Goal: Transaction & Acquisition: Obtain resource

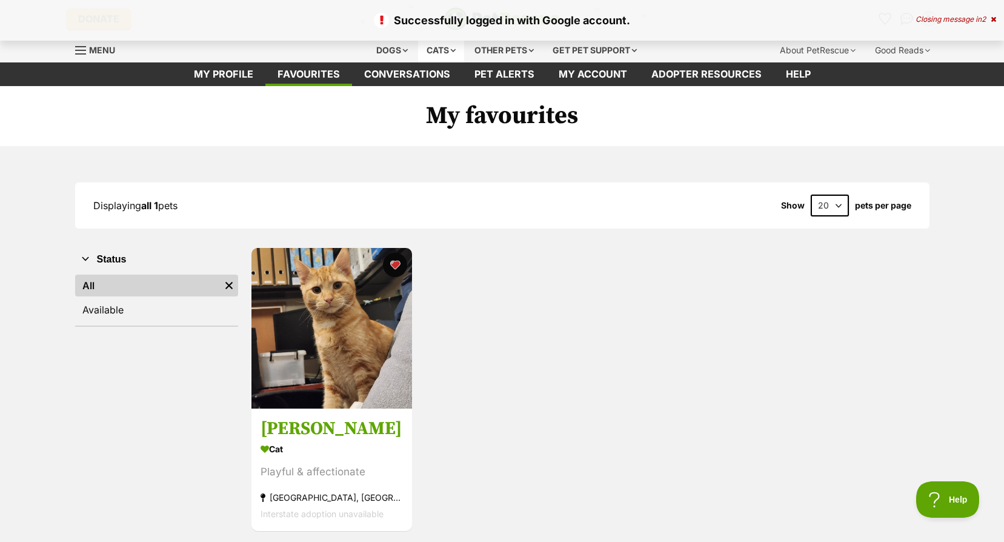
click at [436, 53] on div "Cats" at bounding box center [441, 50] width 46 height 24
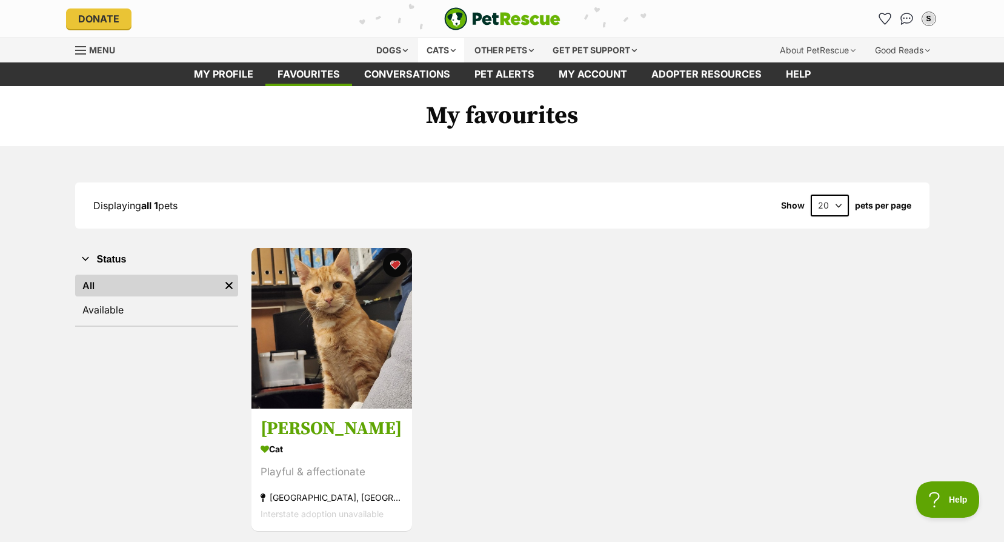
click at [440, 50] on div "Cats" at bounding box center [441, 50] width 46 height 24
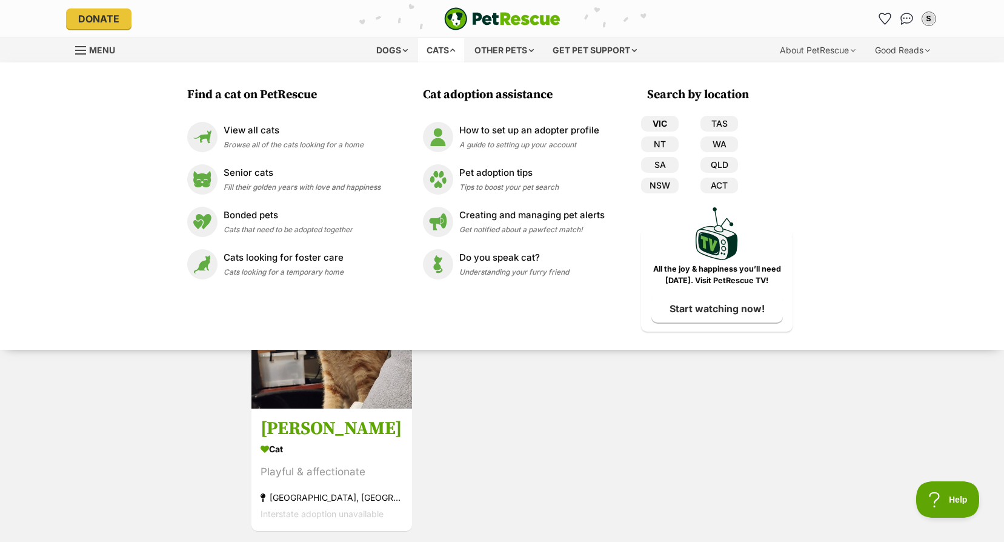
click at [661, 124] on link "VIC" at bounding box center [660, 124] width 38 height 16
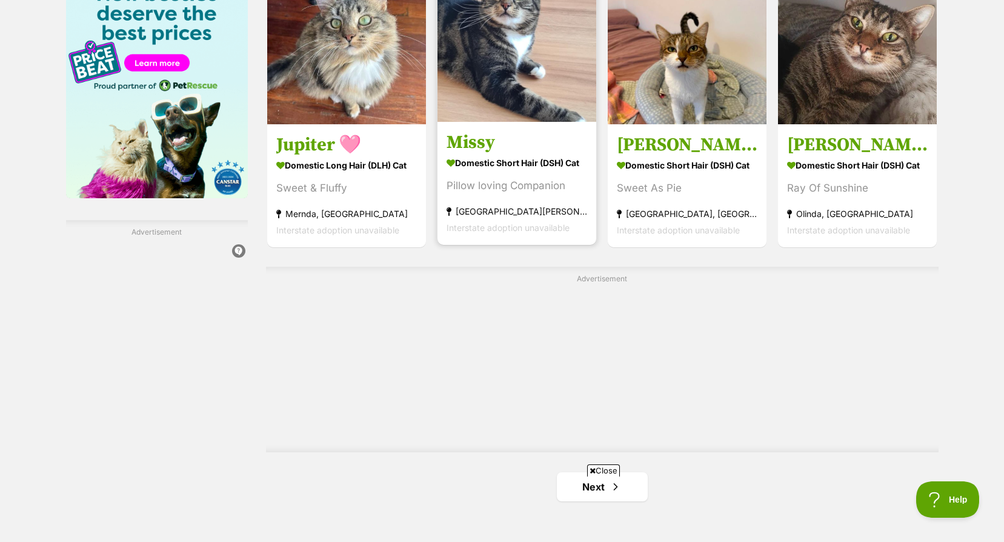
scroll to position [2182, 0]
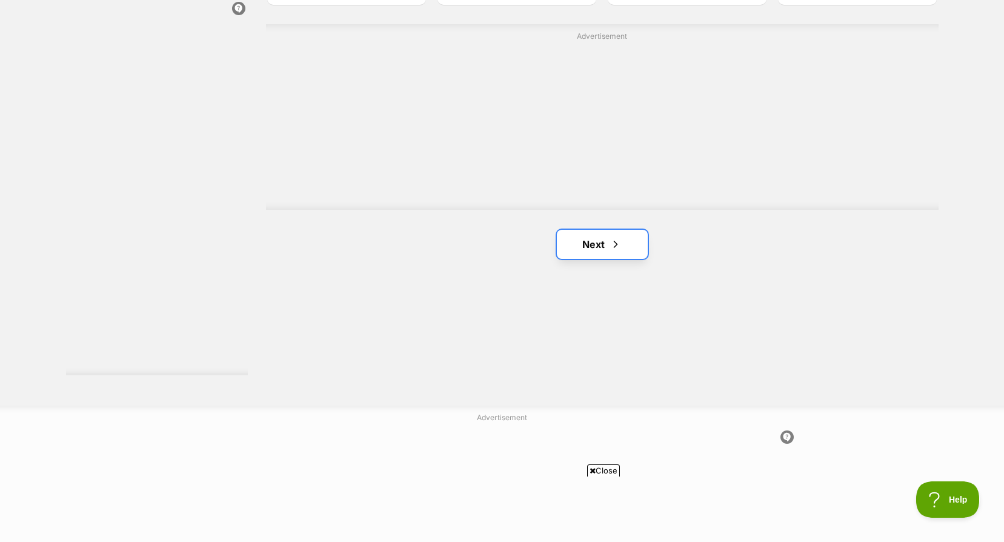
click at [601, 250] on link "Next" at bounding box center [602, 244] width 91 height 29
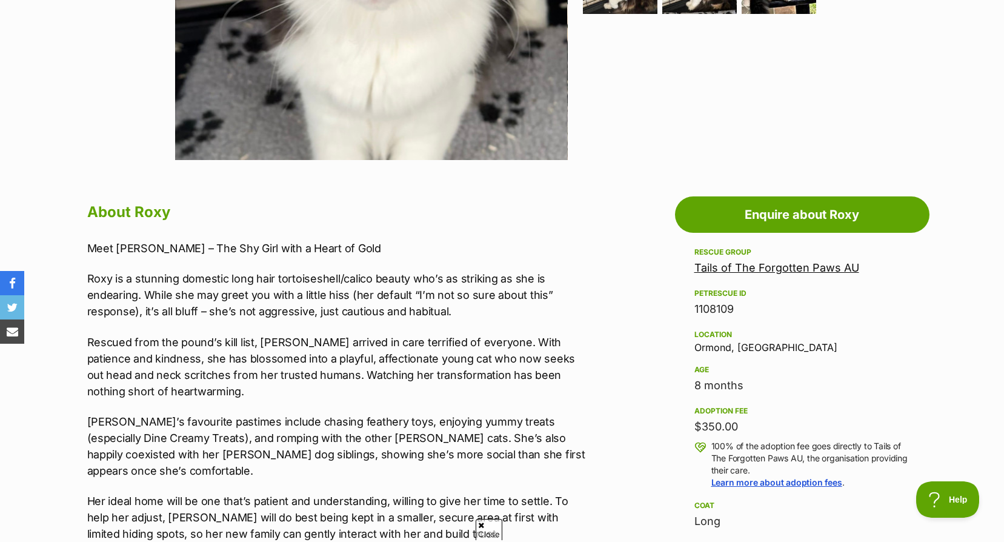
scroll to position [242, 0]
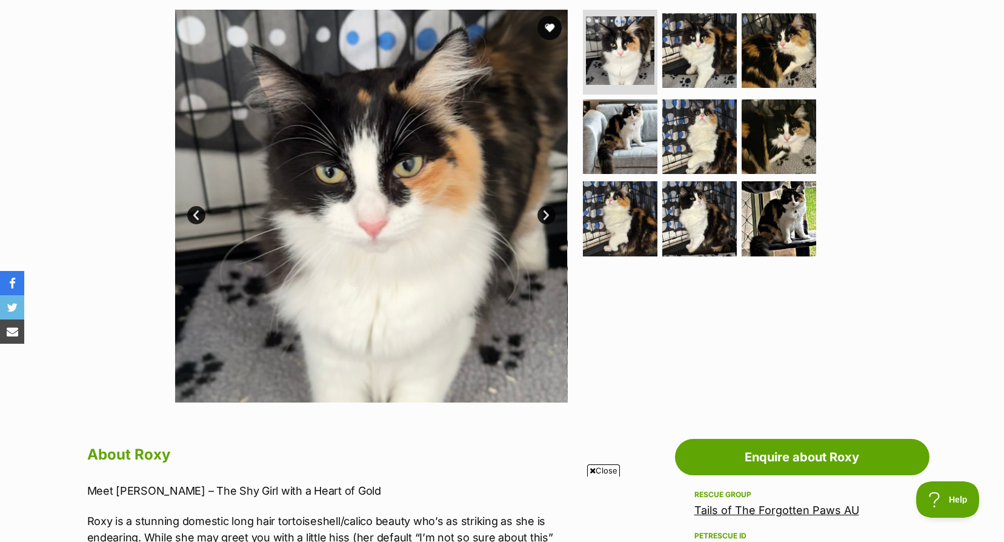
click at [549, 202] on img at bounding box center [371, 206] width 393 height 393
click at [551, 212] on link "Next" at bounding box center [547, 215] width 18 height 18
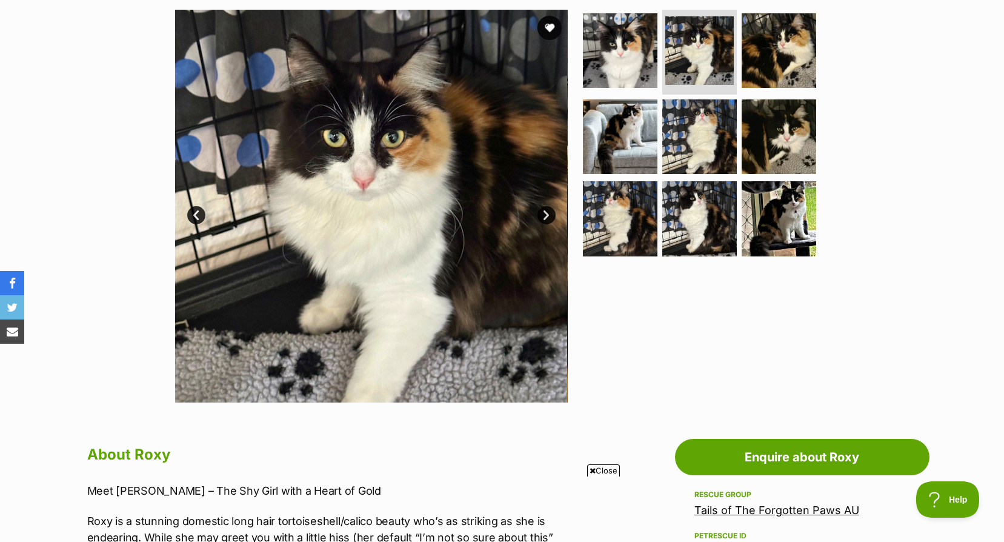
click at [551, 212] on link "Next" at bounding box center [547, 215] width 18 height 18
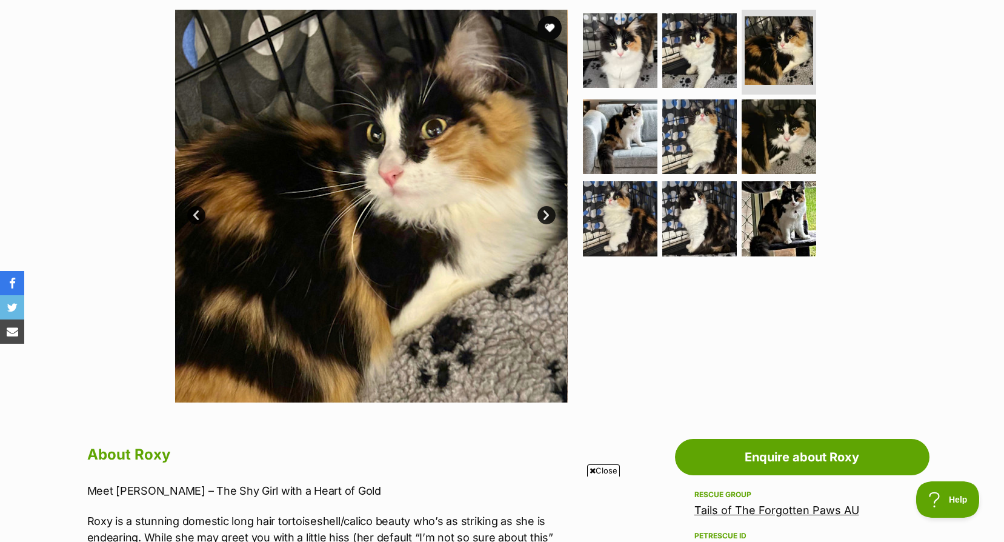
click at [551, 212] on link "Next" at bounding box center [547, 215] width 18 height 18
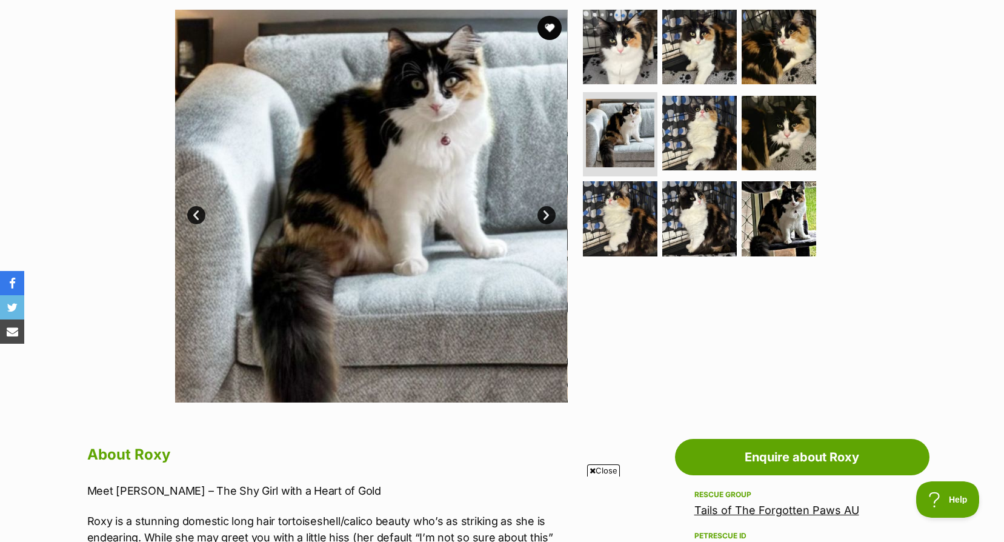
click at [551, 212] on link "Next" at bounding box center [547, 215] width 18 height 18
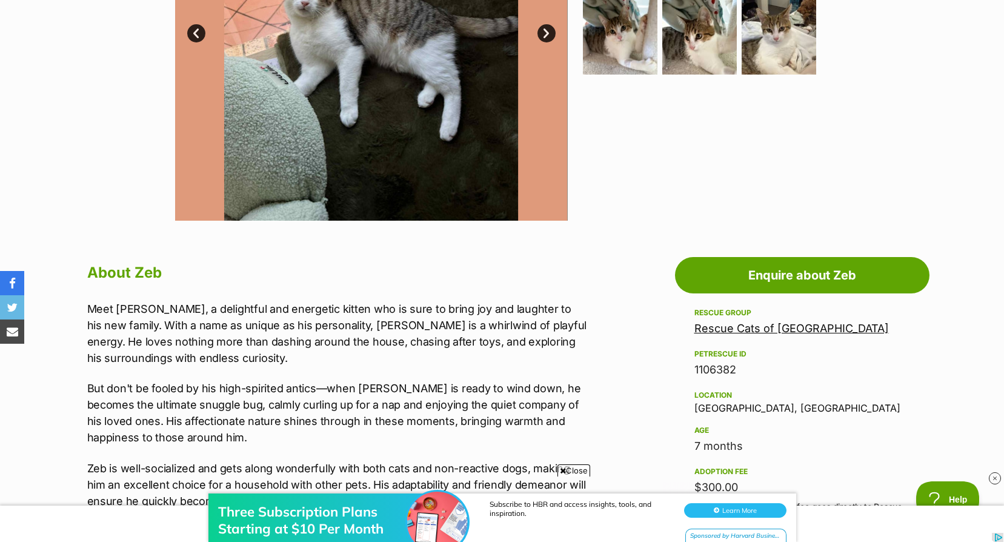
scroll to position [182, 0]
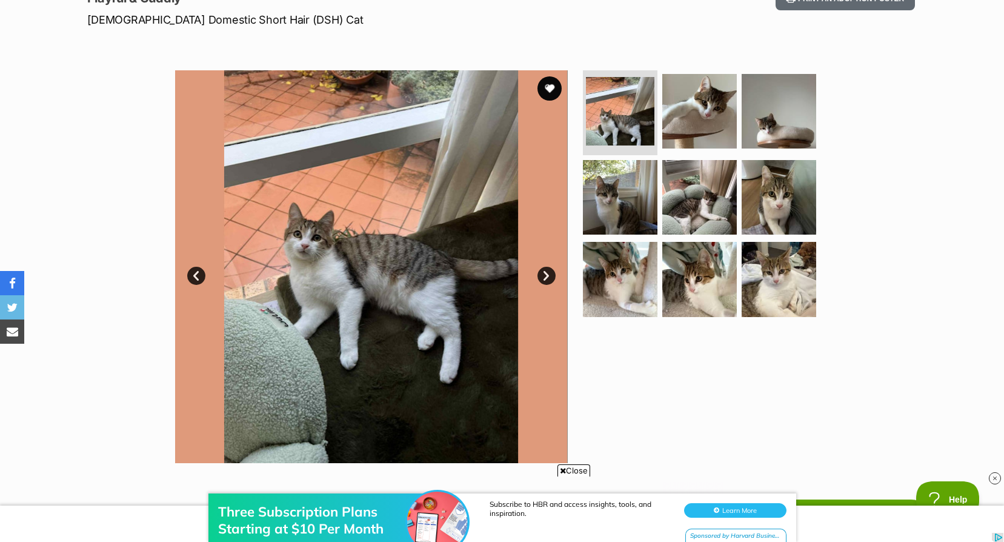
click at [544, 273] on link "Next" at bounding box center [547, 276] width 18 height 18
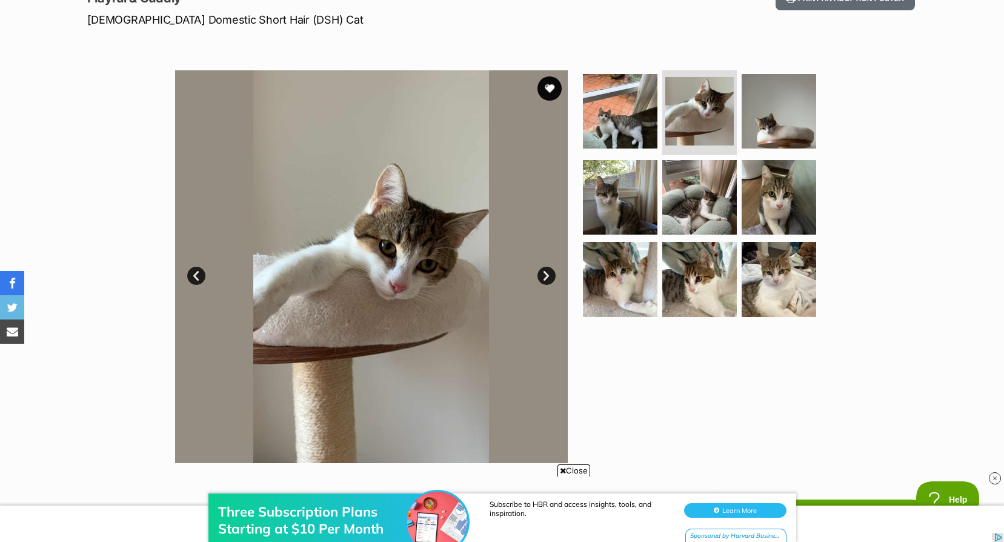
click at [544, 273] on link "Next" at bounding box center [547, 276] width 18 height 18
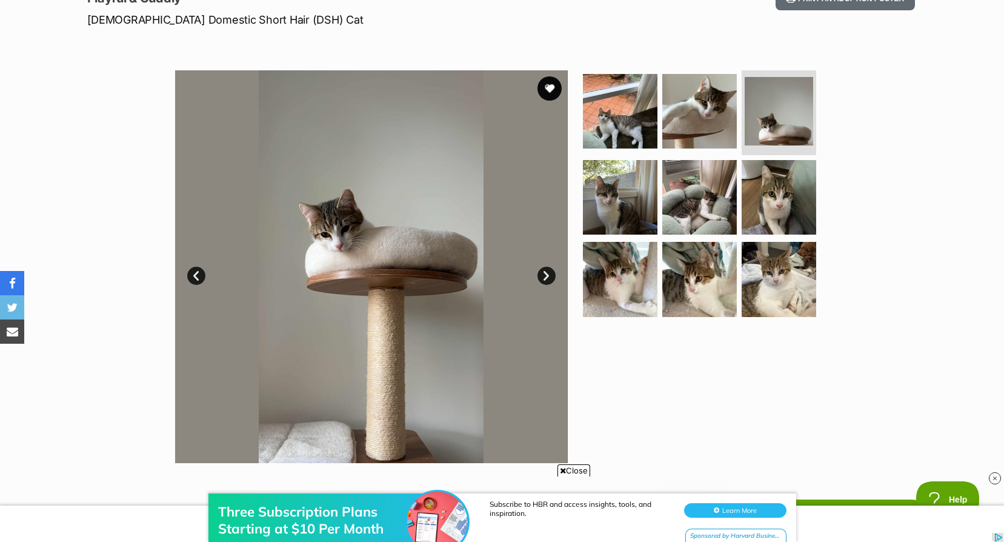
click at [544, 273] on link "Next" at bounding box center [547, 276] width 18 height 18
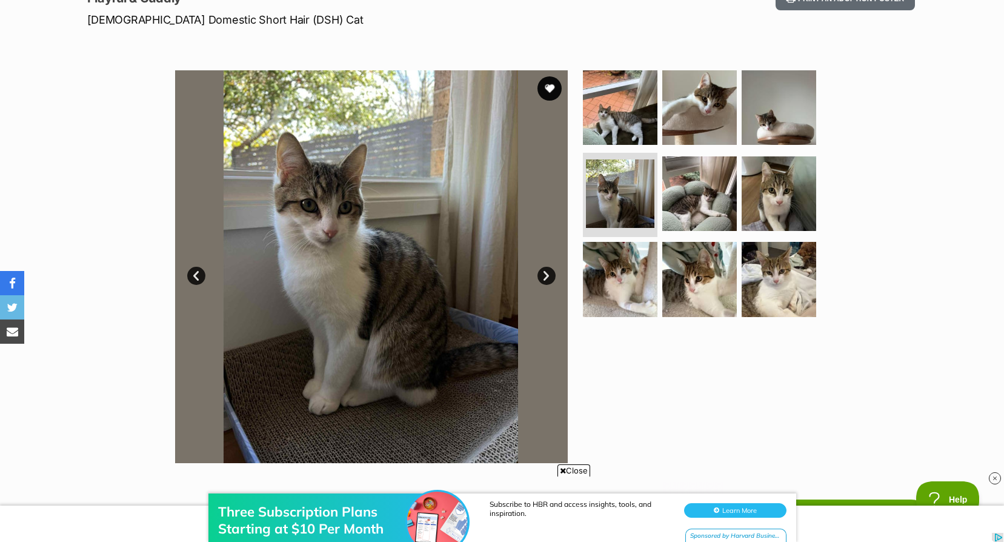
click at [544, 273] on link "Next" at bounding box center [547, 276] width 18 height 18
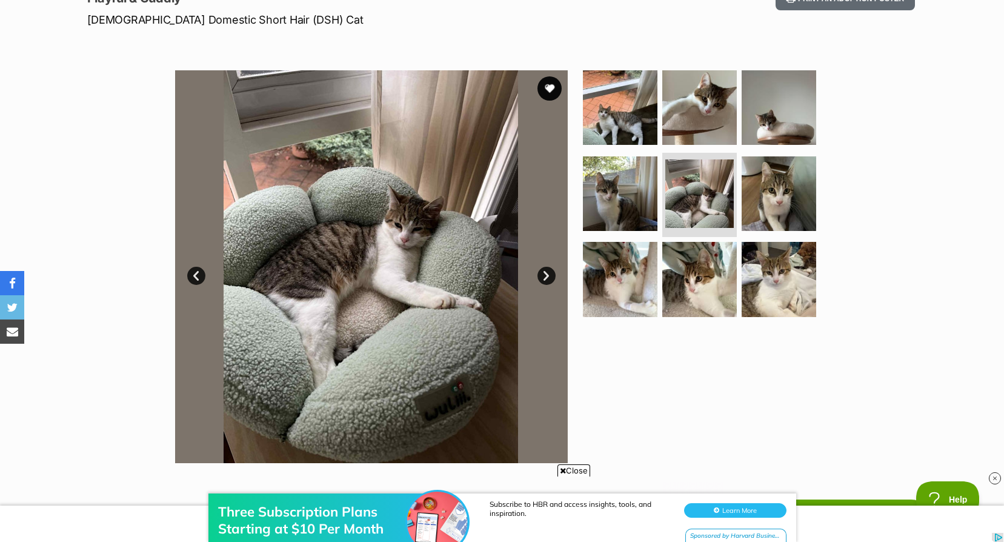
click at [544, 273] on link "Next" at bounding box center [547, 276] width 18 height 18
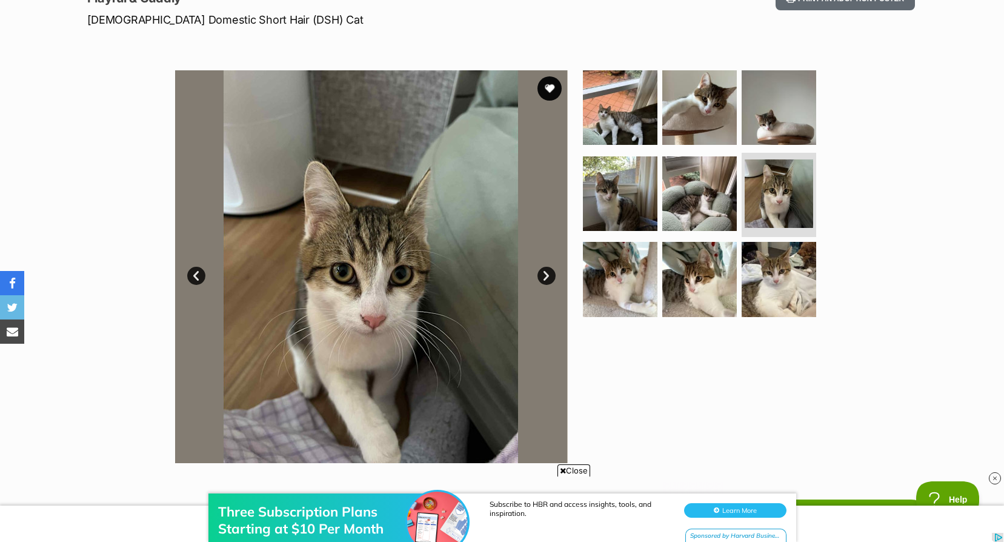
click at [544, 273] on link "Next" at bounding box center [547, 276] width 18 height 18
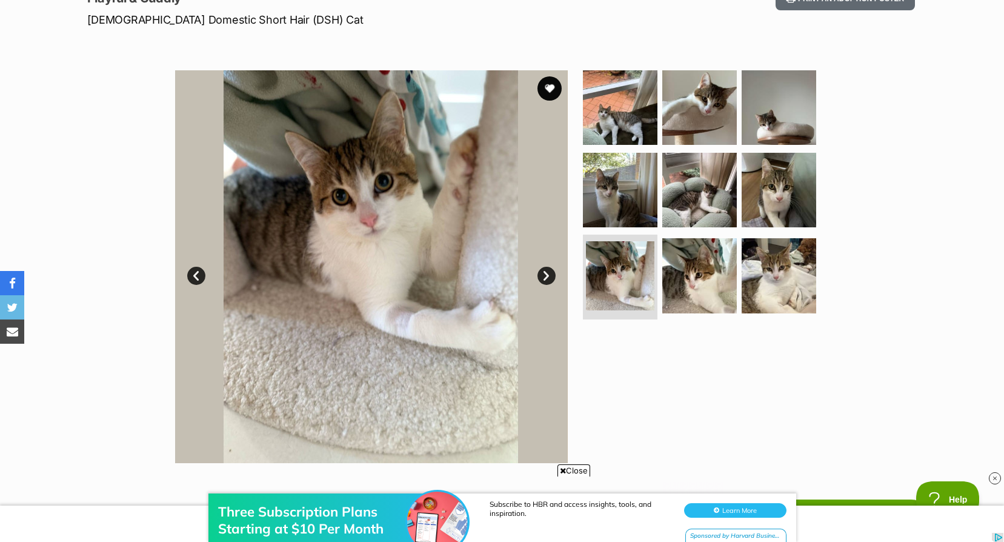
scroll to position [485, 0]
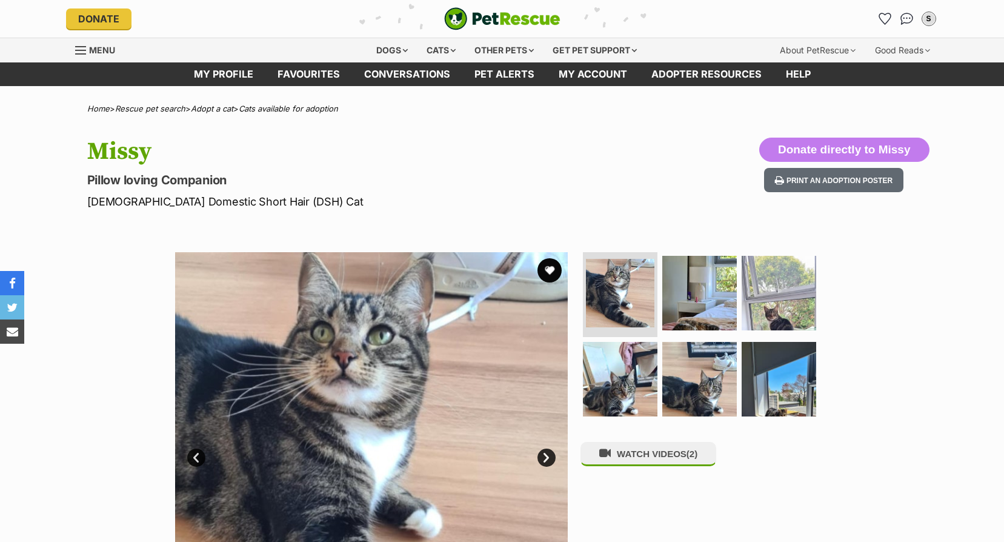
click at [550, 442] on img at bounding box center [371, 448] width 393 height 393
click at [550, 451] on link "Next" at bounding box center [547, 457] width 18 height 18
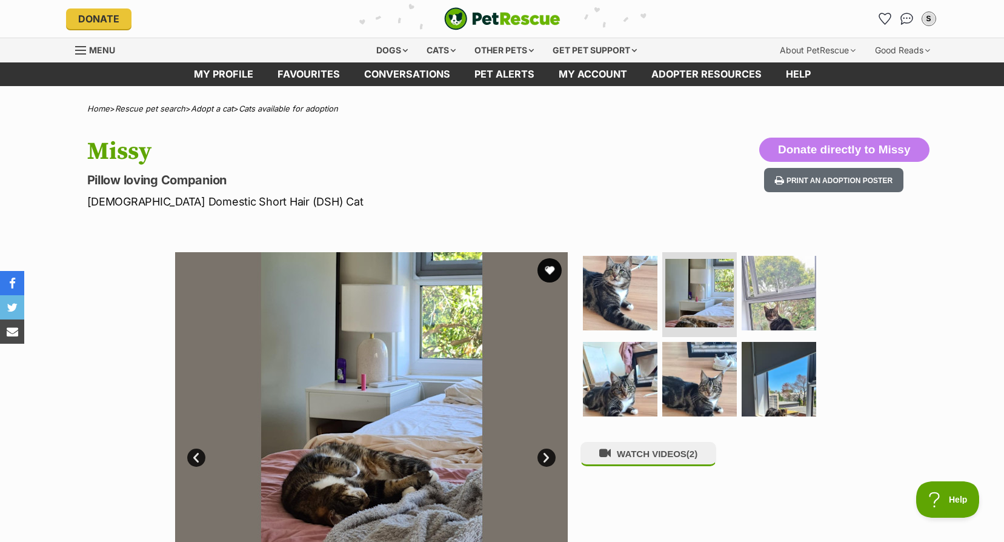
click at [550, 451] on link "Next" at bounding box center [547, 457] width 18 height 18
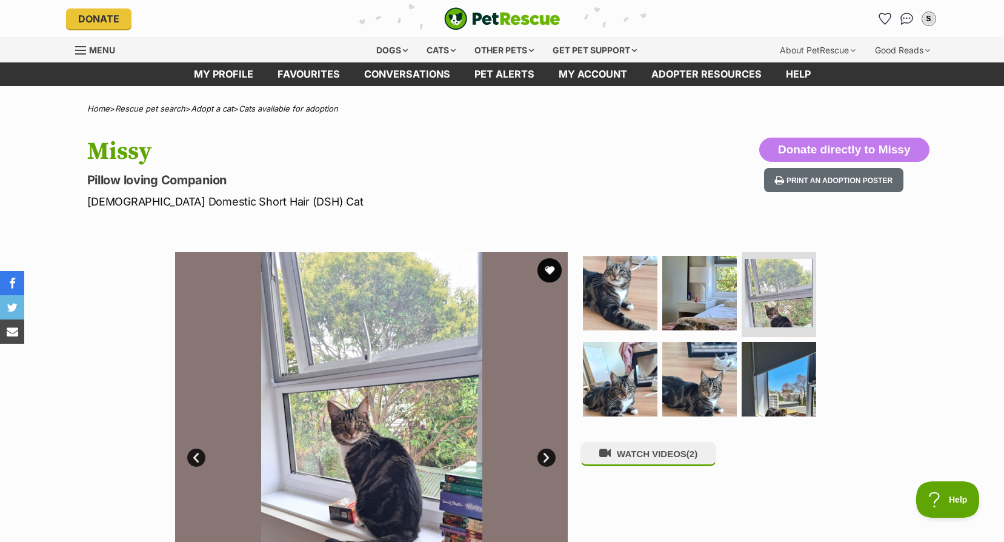
click at [550, 451] on link "Next" at bounding box center [547, 457] width 18 height 18
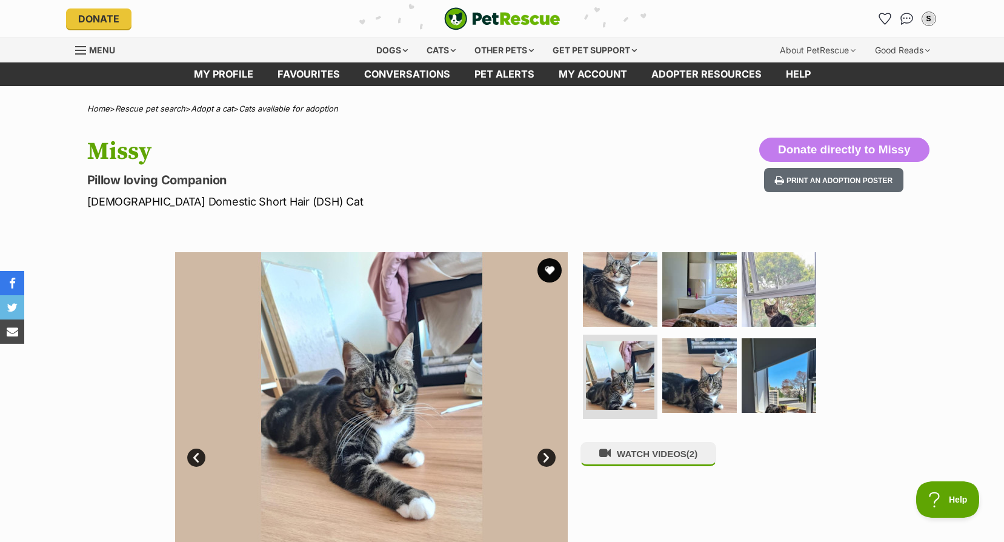
click at [550, 451] on link "Next" at bounding box center [547, 457] width 18 height 18
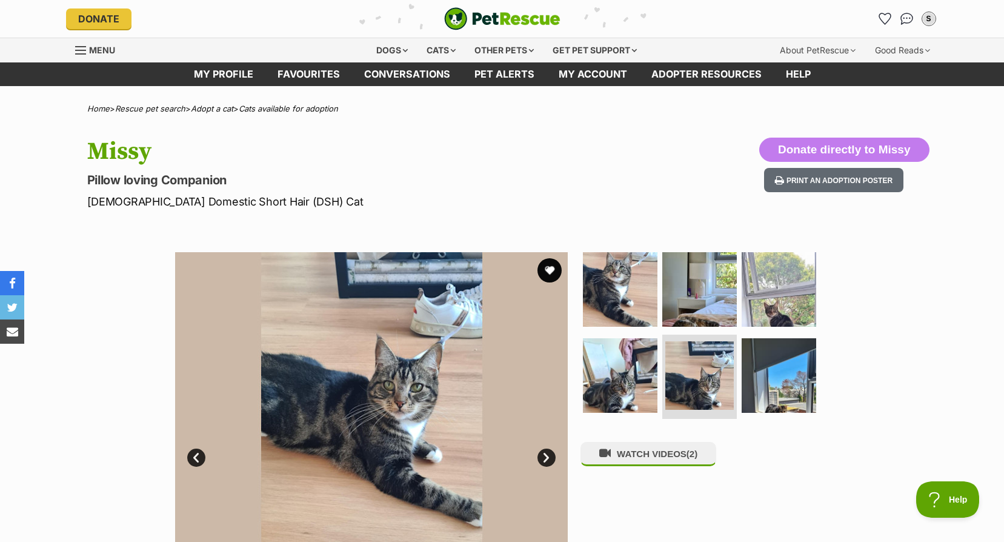
click at [550, 451] on link "Next" at bounding box center [547, 457] width 18 height 18
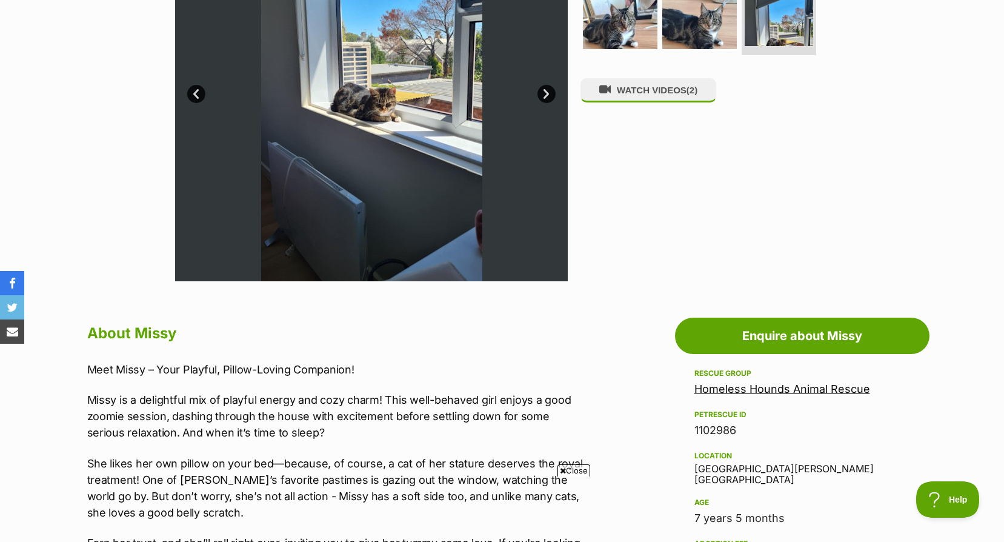
scroll to position [606, 0]
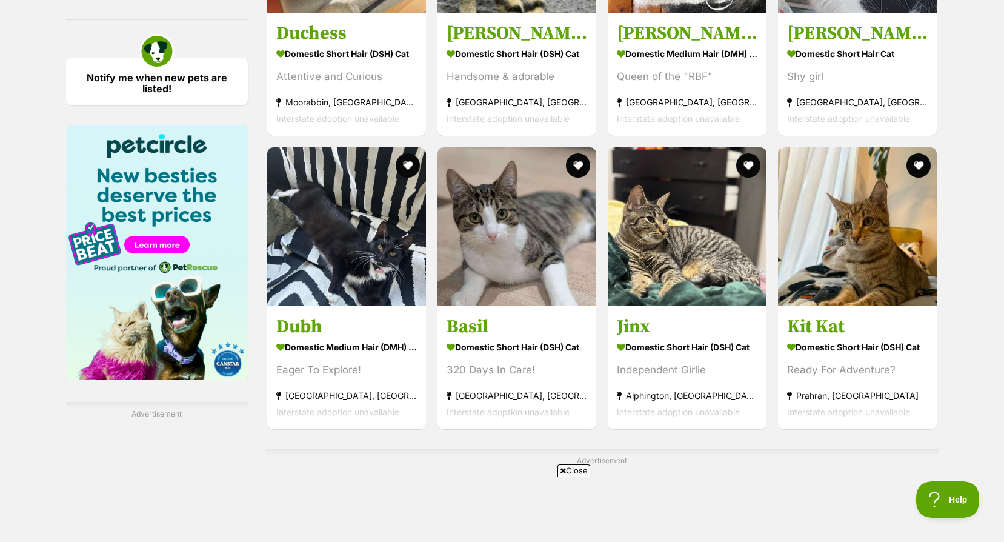
scroll to position [2000, 0]
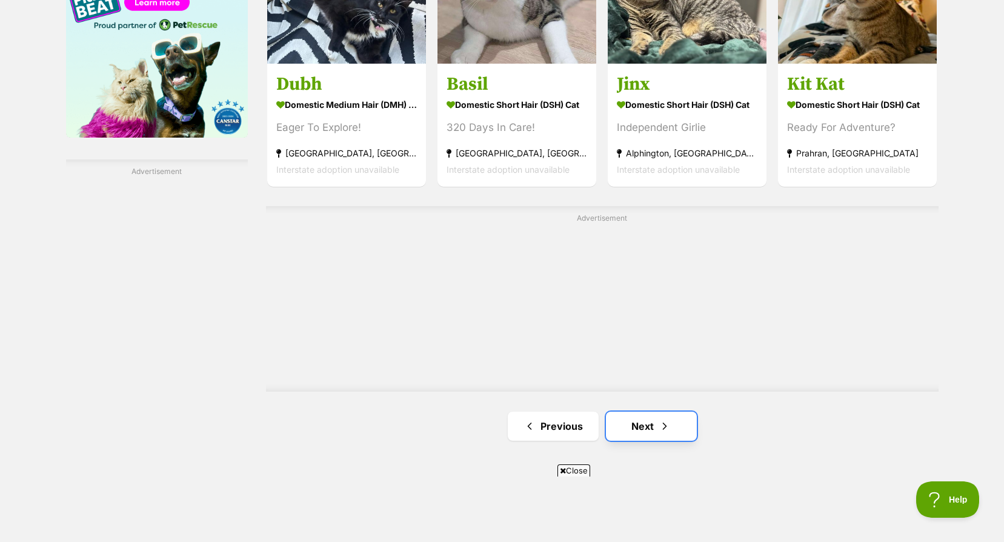
click at [661, 422] on span "Next page" at bounding box center [665, 426] width 12 height 15
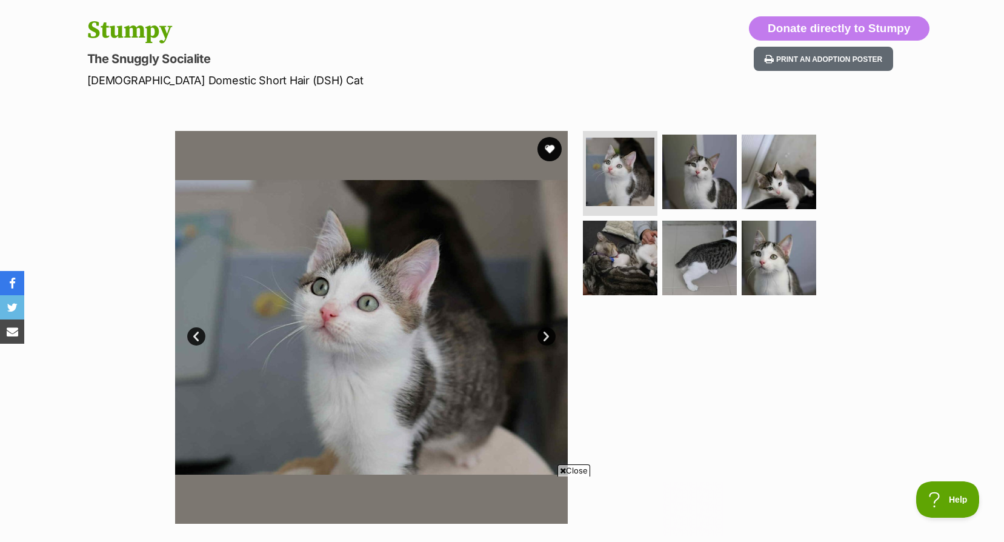
click at [547, 343] on link "Next" at bounding box center [547, 336] width 18 height 18
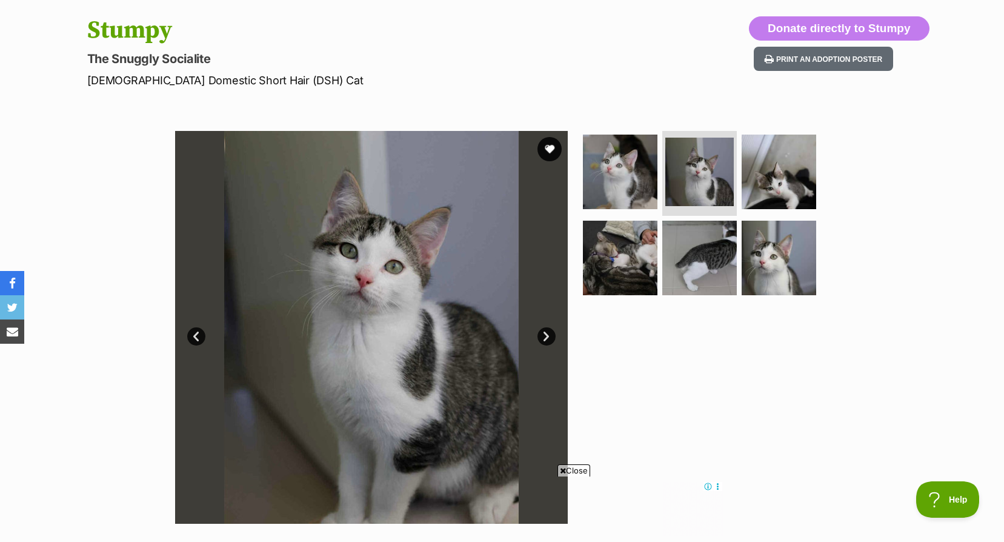
click at [547, 343] on link "Next" at bounding box center [547, 336] width 18 height 18
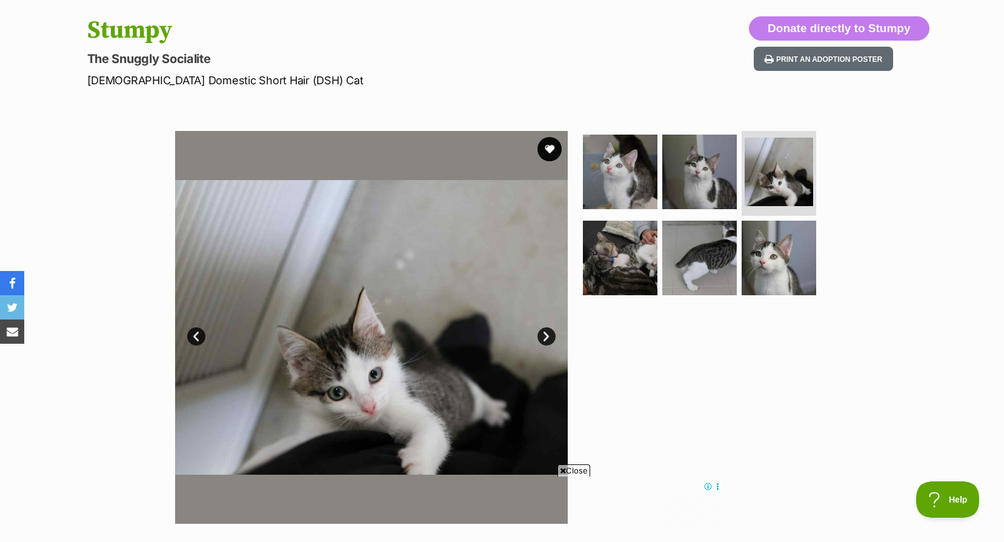
click at [547, 343] on link "Next" at bounding box center [547, 336] width 18 height 18
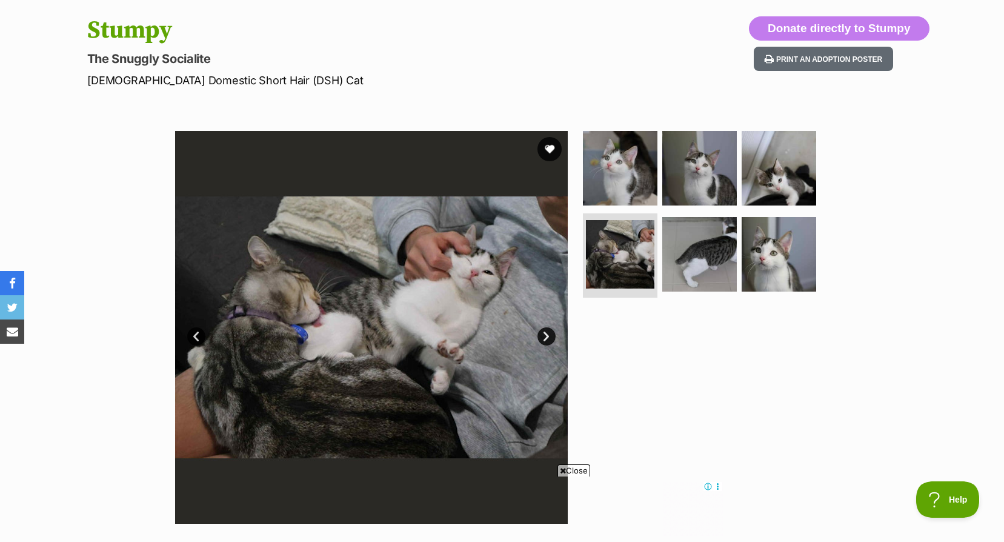
click at [547, 343] on link "Next" at bounding box center [547, 336] width 18 height 18
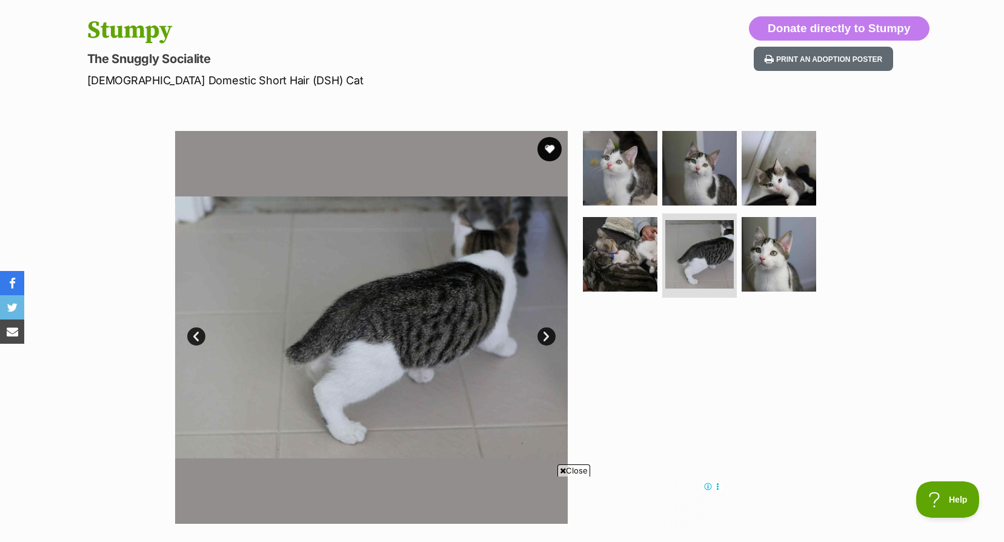
click at [547, 343] on link "Next" at bounding box center [547, 336] width 18 height 18
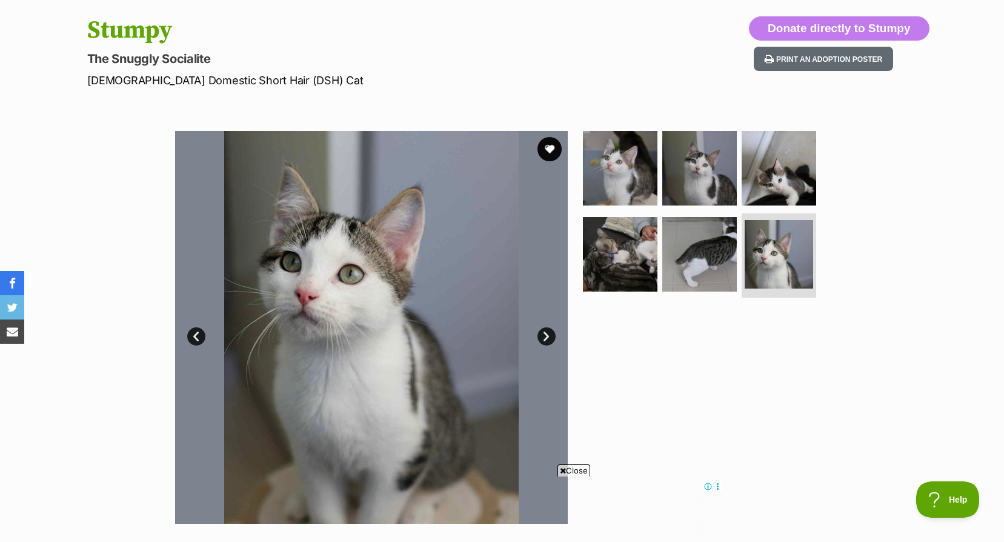
click at [547, 343] on link "Next" at bounding box center [547, 336] width 18 height 18
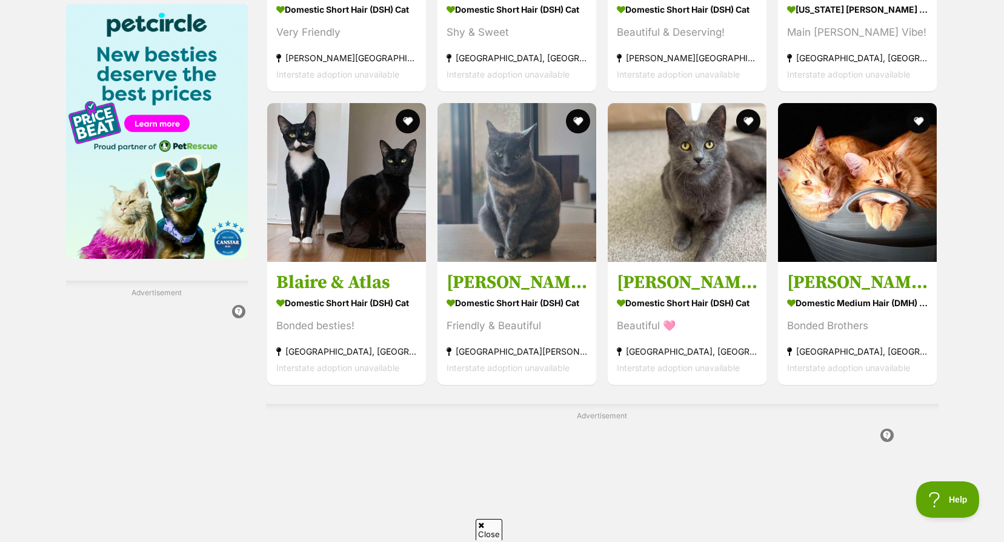
scroll to position [2121, 0]
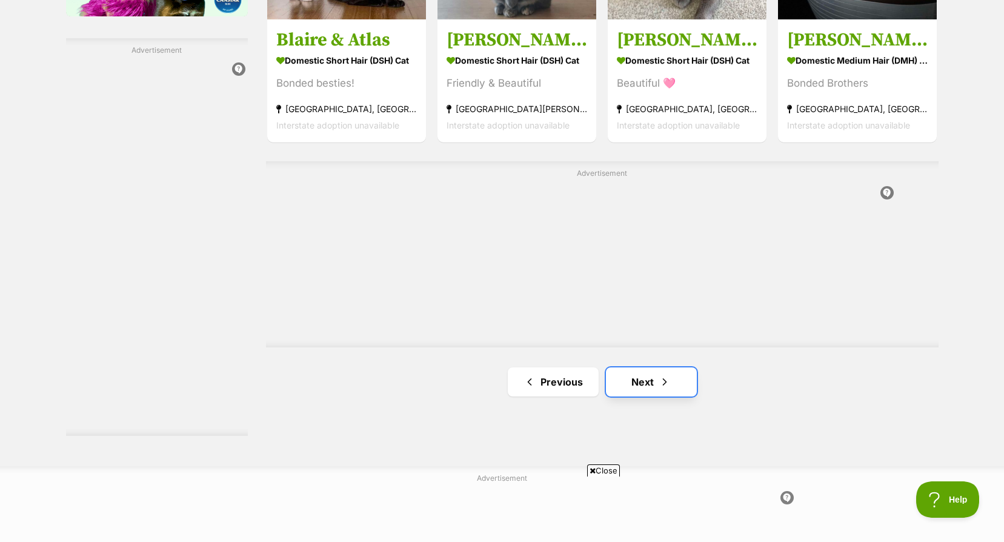
click at [628, 382] on link "Next" at bounding box center [651, 381] width 91 height 29
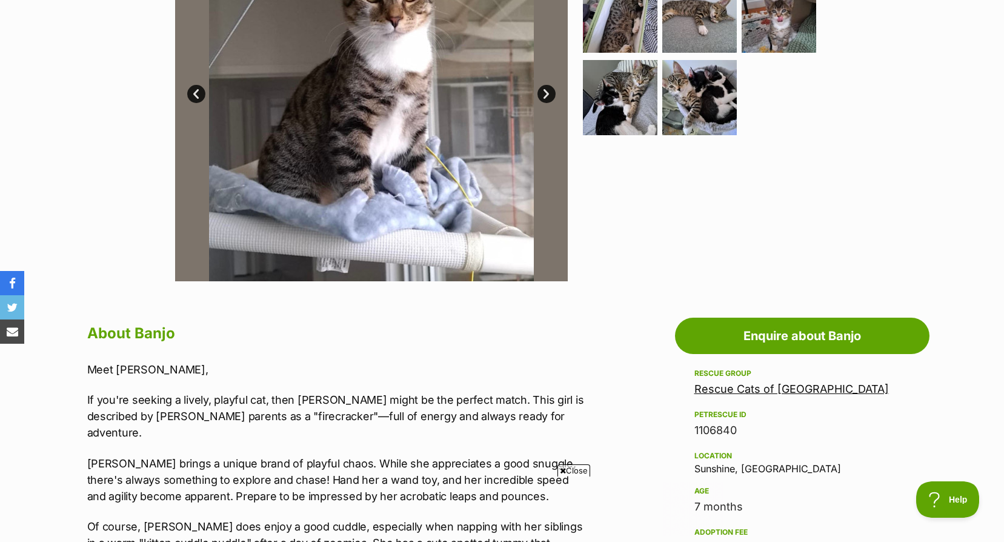
scroll to position [182, 0]
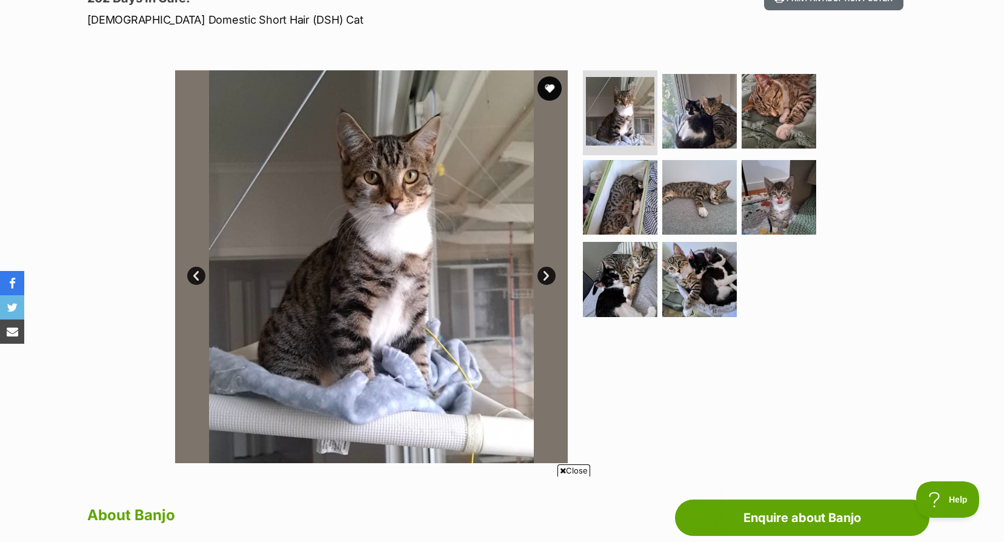
click at [550, 289] on img at bounding box center [371, 266] width 393 height 393
click at [547, 285] on img at bounding box center [371, 266] width 393 height 393
click at [546, 276] on link "Next" at bounding box center [547, 276] width 18 height 18
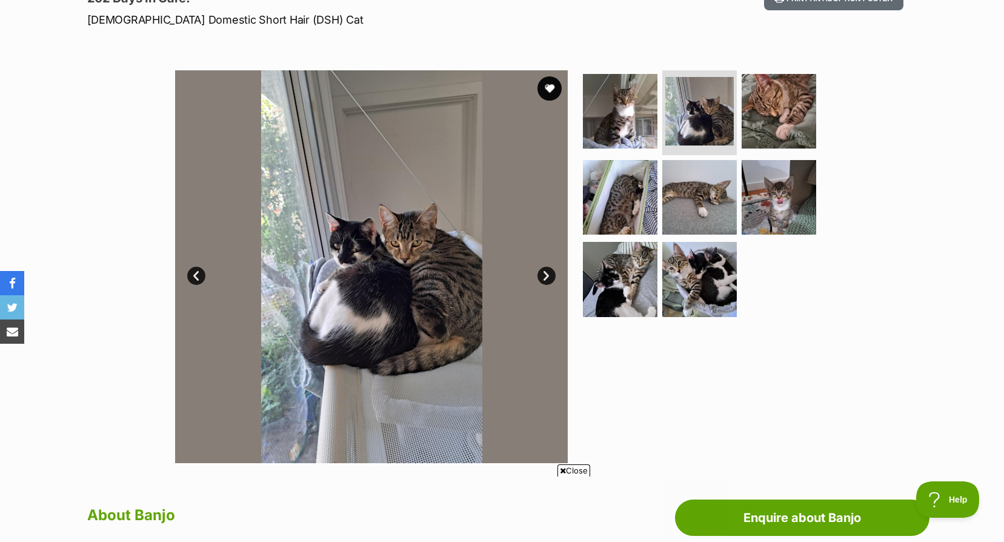
click at [546, 276] on link "Next" at bounding box center [547, 276] width 18 height 18
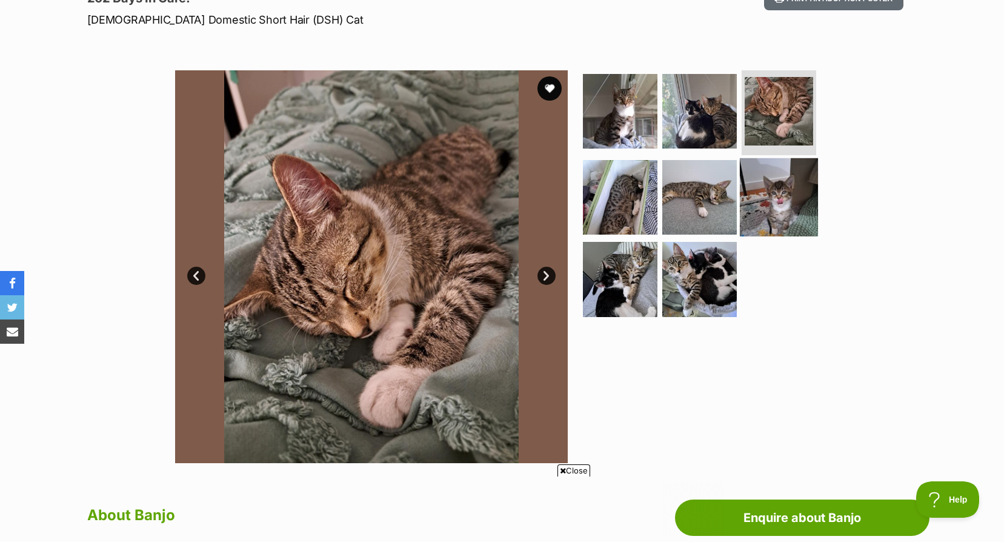
click at [756, 179] on img at bounding box center [779, 197] width 78 height 78
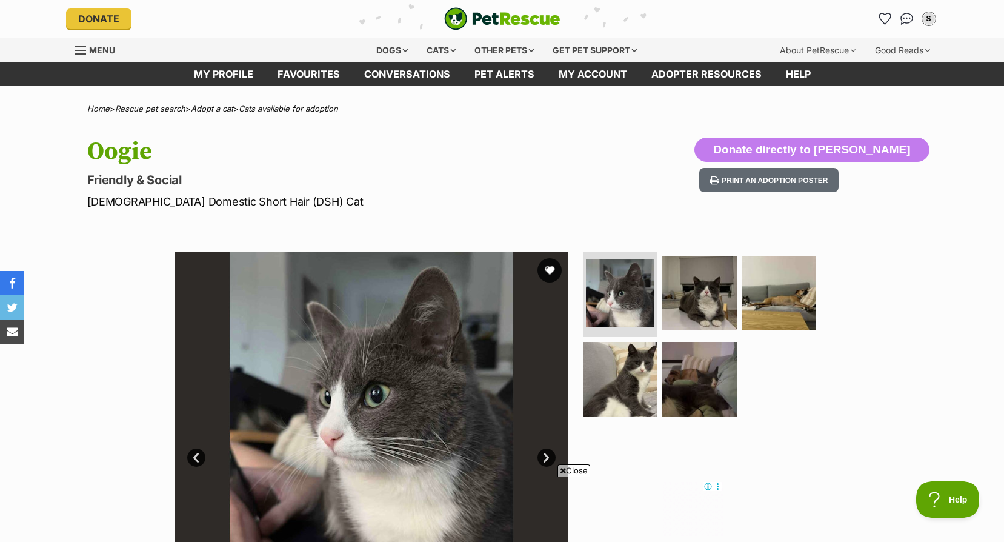
scroll to position [182, 0]
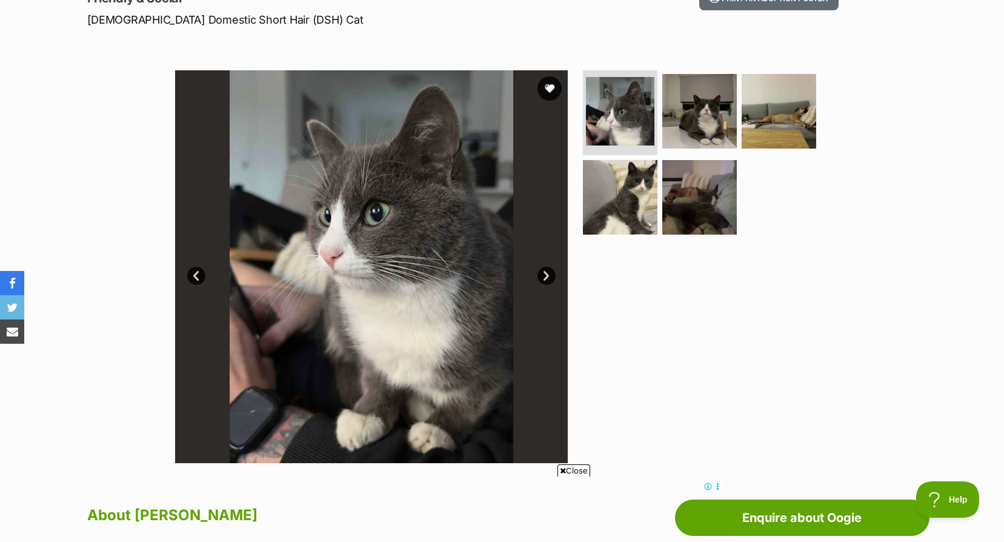
click at [543, 265] on img at bounding box center [371, 266] width 393 height 393
click at [548, 268] on link "Next" at bounding box center [547, 276] width 18 height 18
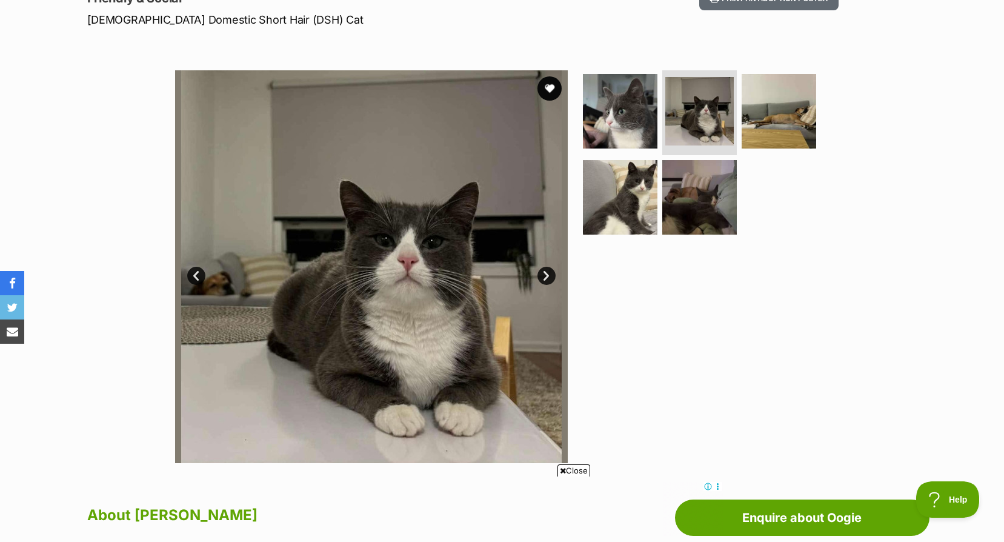
click at [548, 268] on link "Next" at bounding box center [547, 276] width 18 height 18
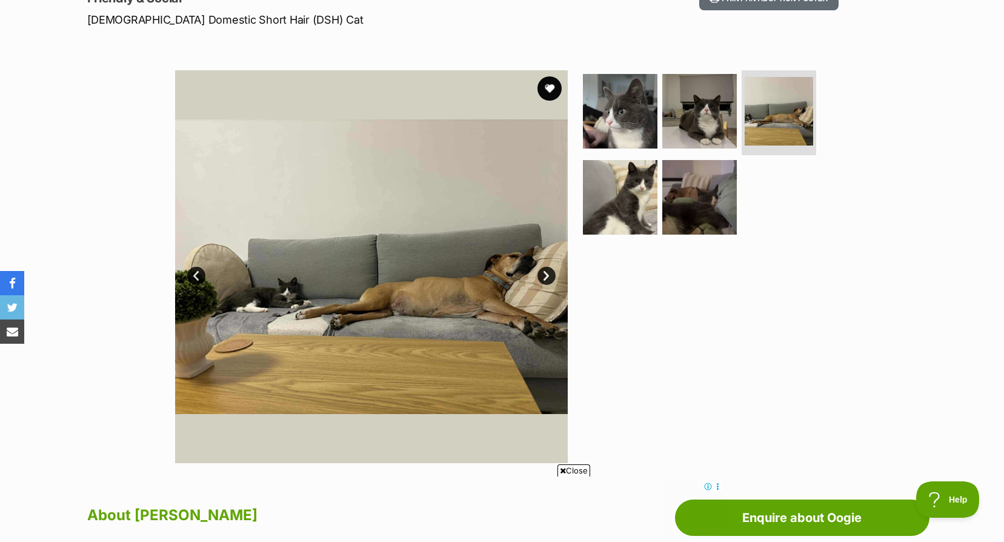
click at [548, 268] on link "Next" at bounding box center [547, 276] width 18 height 18
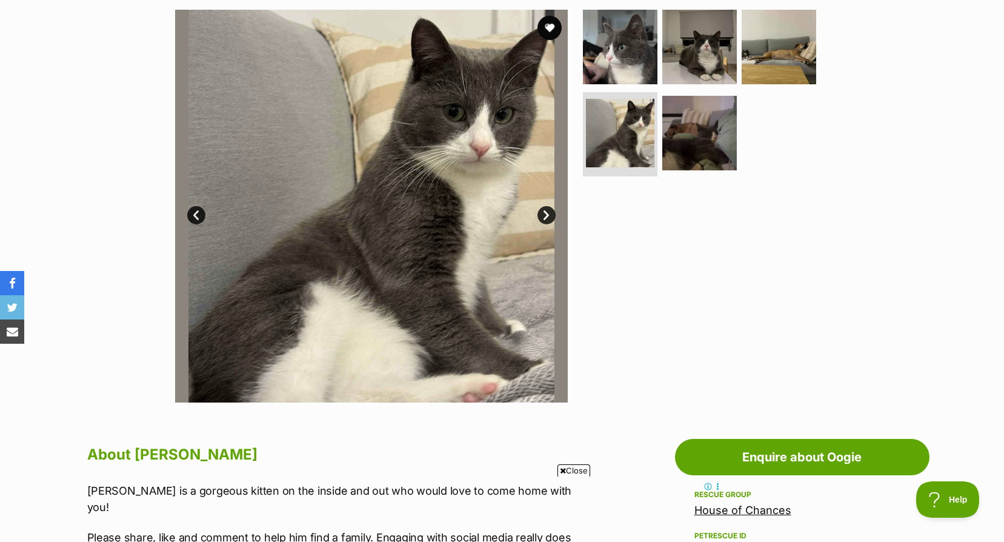
scroll to position [61, 0]
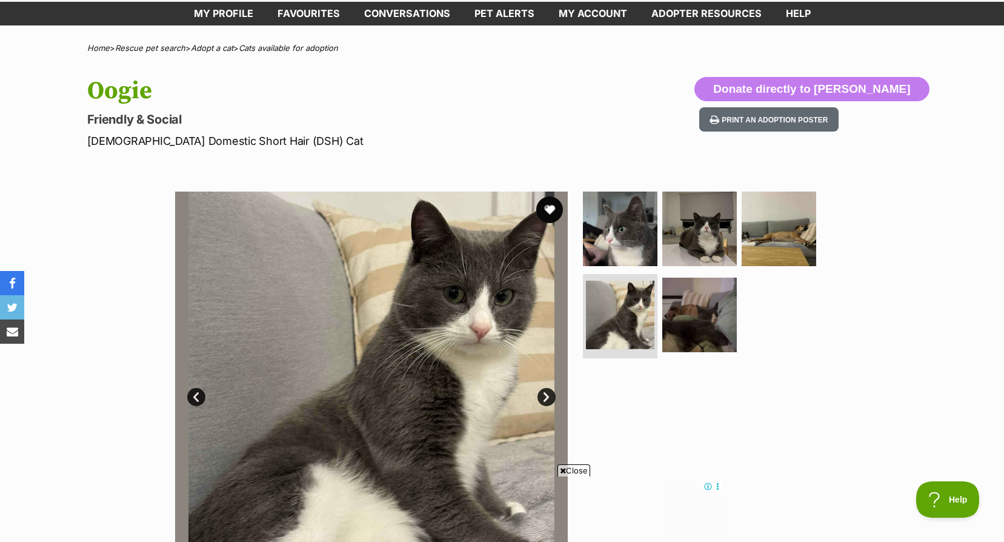
click at [553, 207] on button "favourite" at bounding box center [549, 209] width 27 height 27
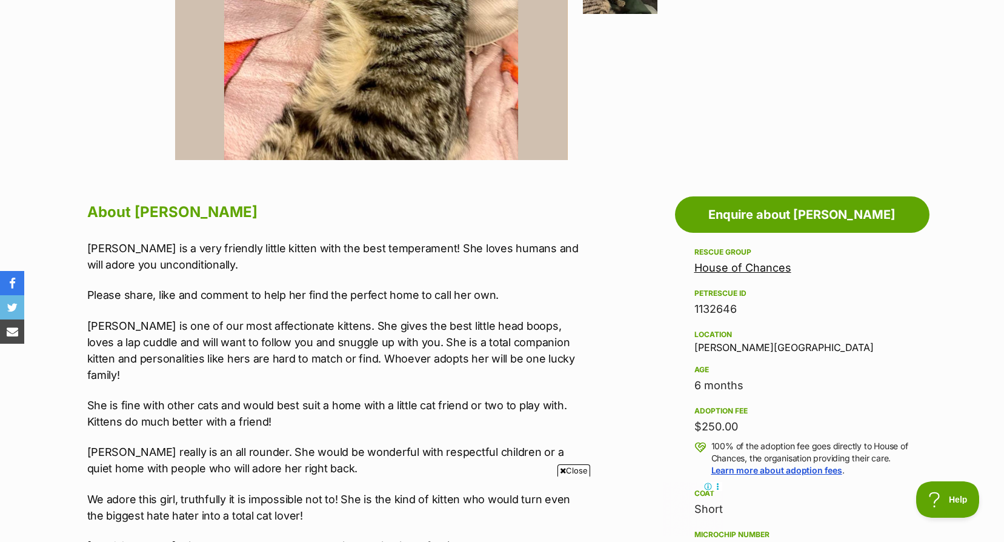
scroll to position [303, 0]
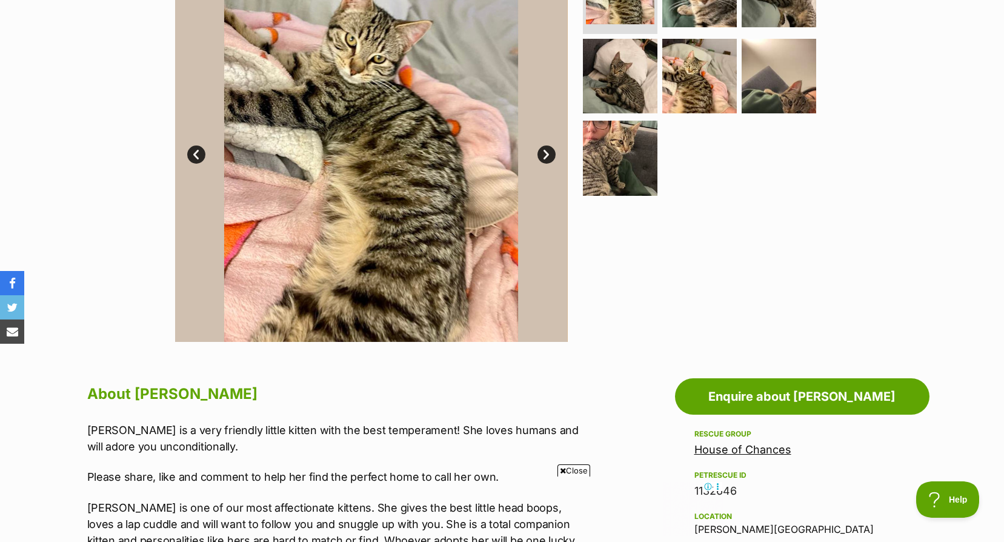
click at [541, 147] on link "Next" at bounding box center [547, 154] width 18 height 18
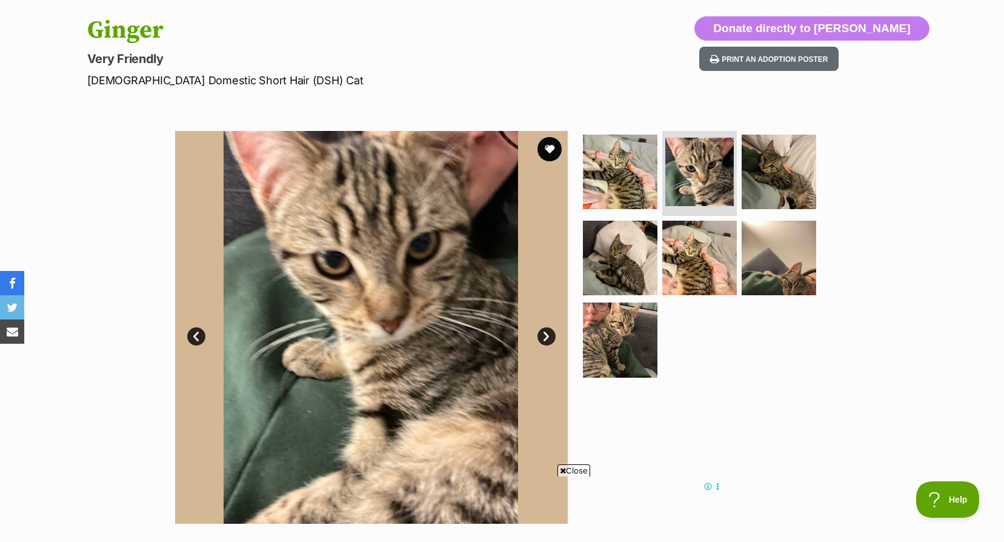
scroll to position [61, 0]
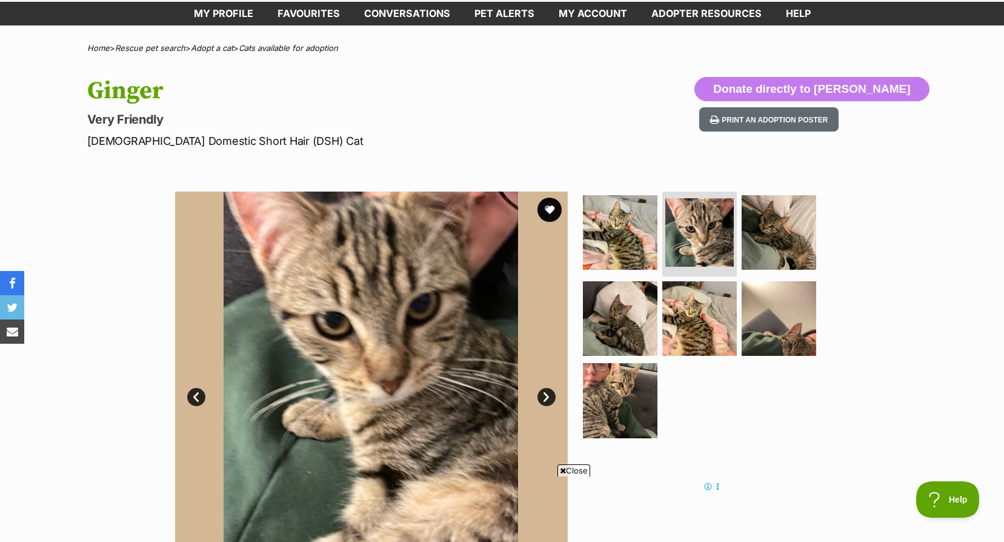
click at [544, 408] on img at bounding box center [371, 388] width 393 height 393
click at [543, 404] on link "Next" at bounding box center [547, 397] width 18 height 18
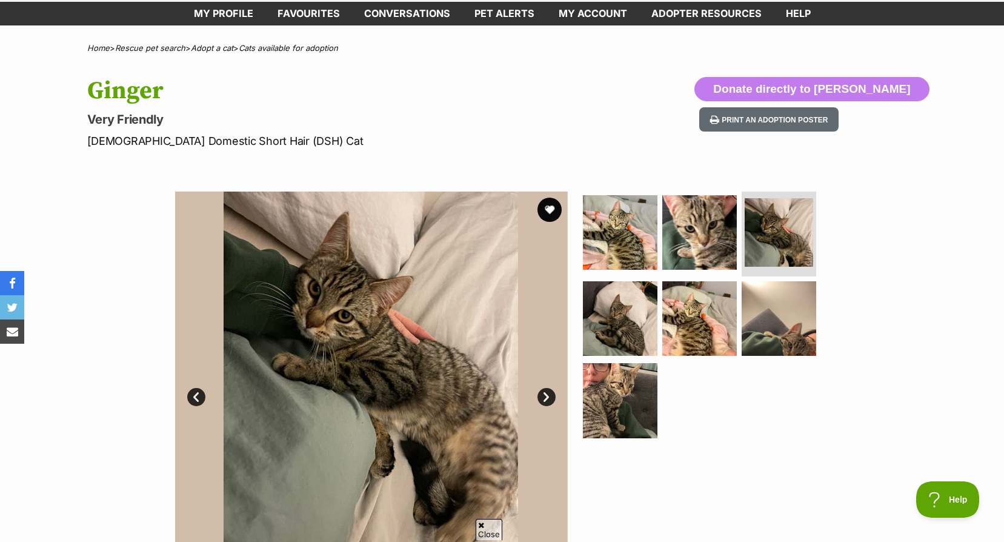
click at [545, 397] on link "Next" at bounding box center [547, 397] width 18 height 18
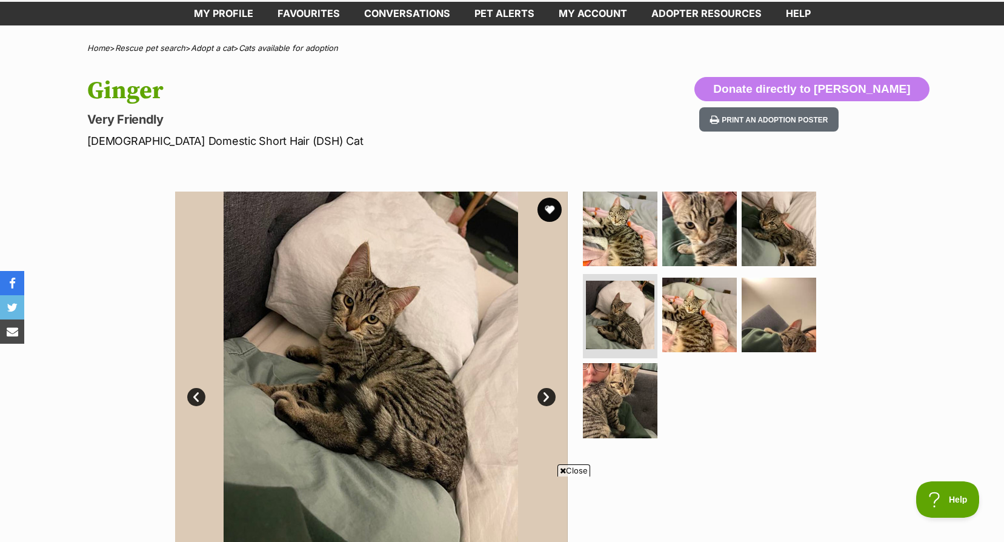
click at [545, 397] on link "Next" at bounding box center [547, 397] width 18 height 18
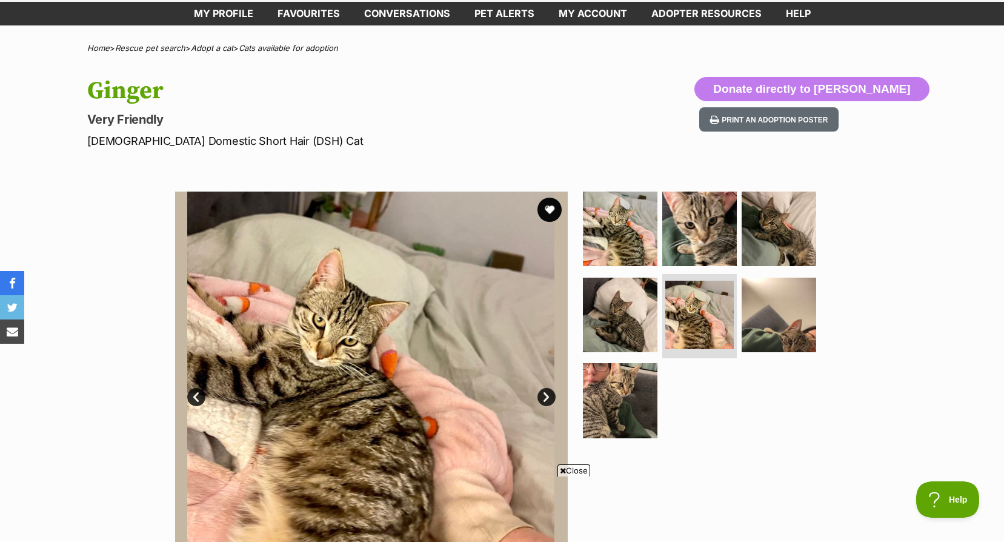
click at [545, 397] on link "Next" at bounding box center [547, 397] width 18 height 18
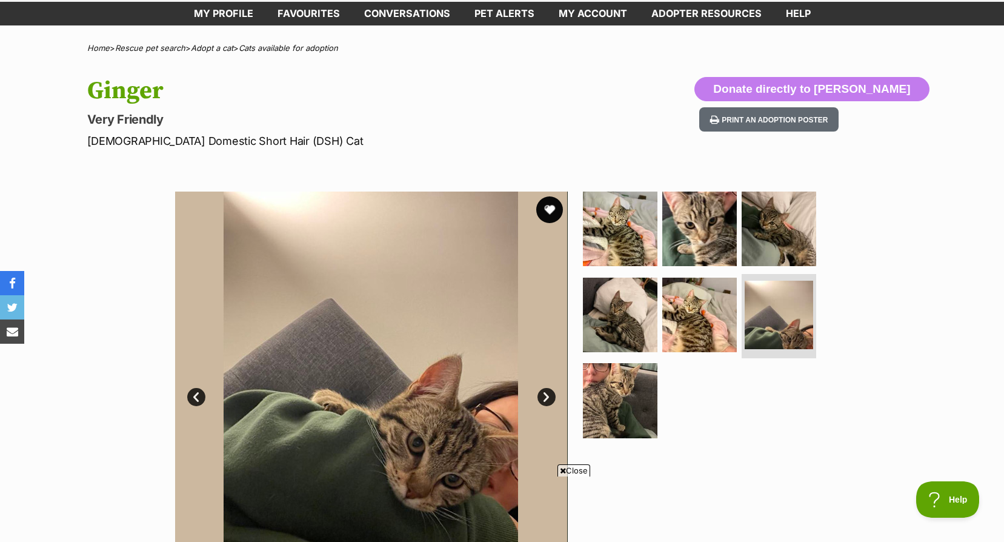
click at [542, 207] on button "favourite" at bounding box center [549, 209] width 27 height 27
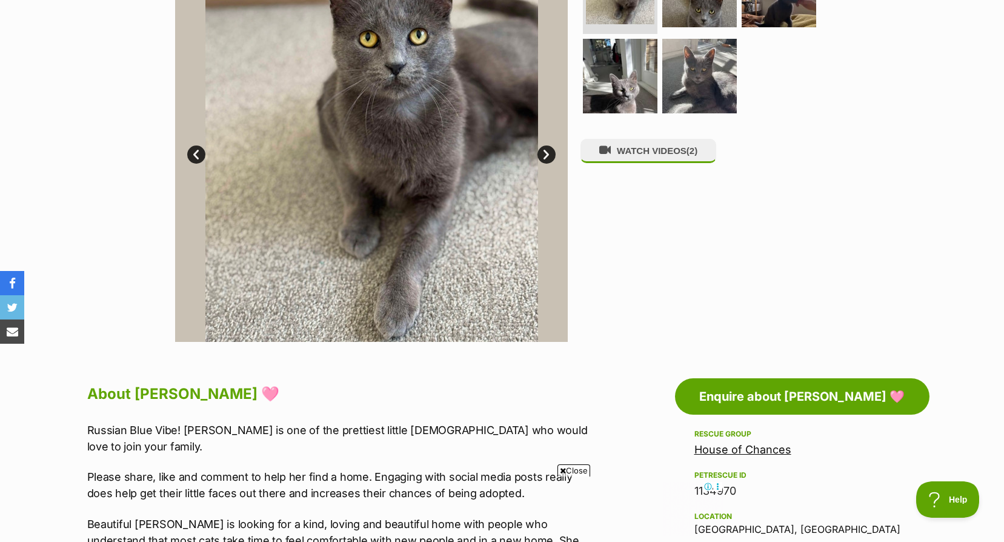
scroll to position [182, 0]
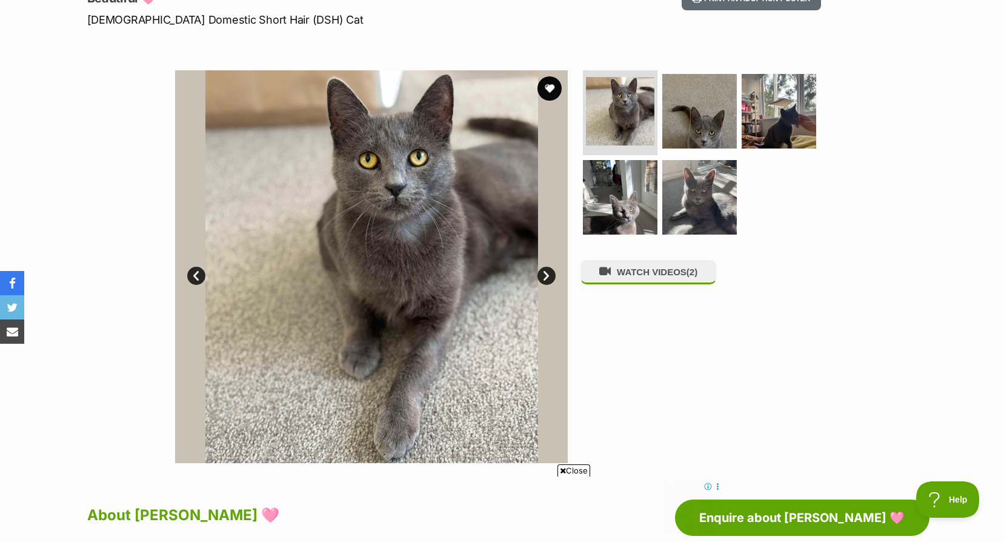
click at [544, 271] on link "Next" at bounding box center [547, 276] width 18 height 18
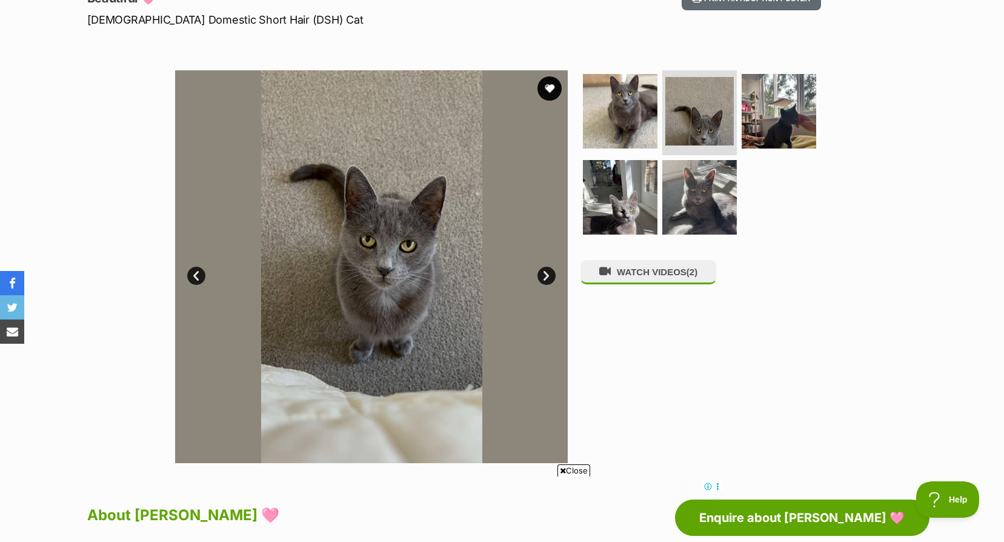
click at [544, 271] on link "Next" at bounding box center [547, 276] width 18 height 18
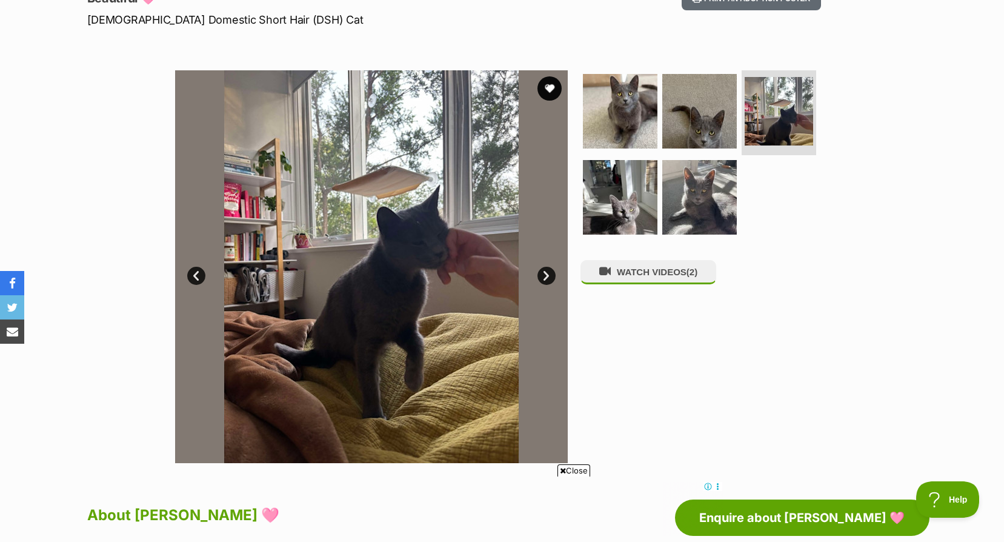
click at [544, 271] on link "Next" at bounding box center [547, 276] width 18 height 18
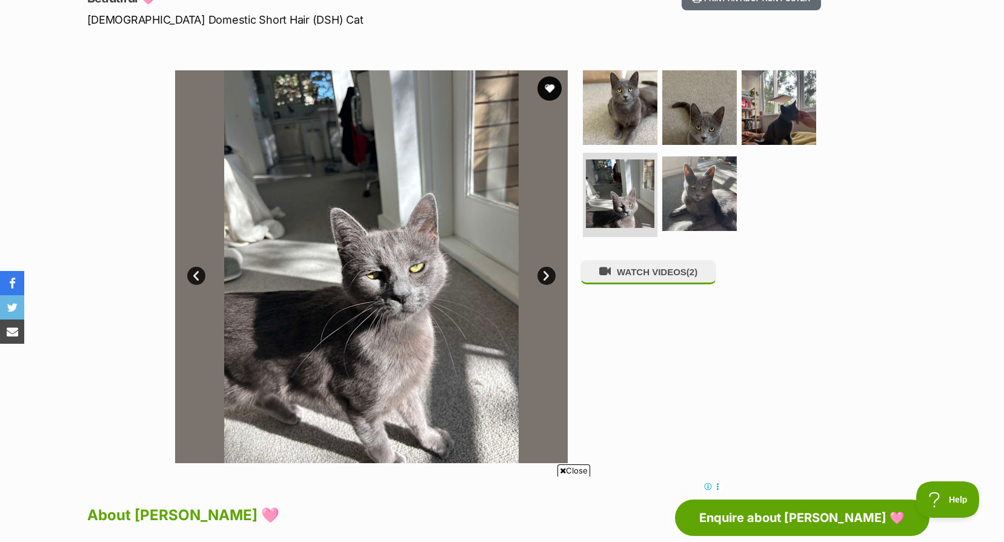
click at [544, 271] on link "Next" at bounding box center [547, 276] width 18 height 18
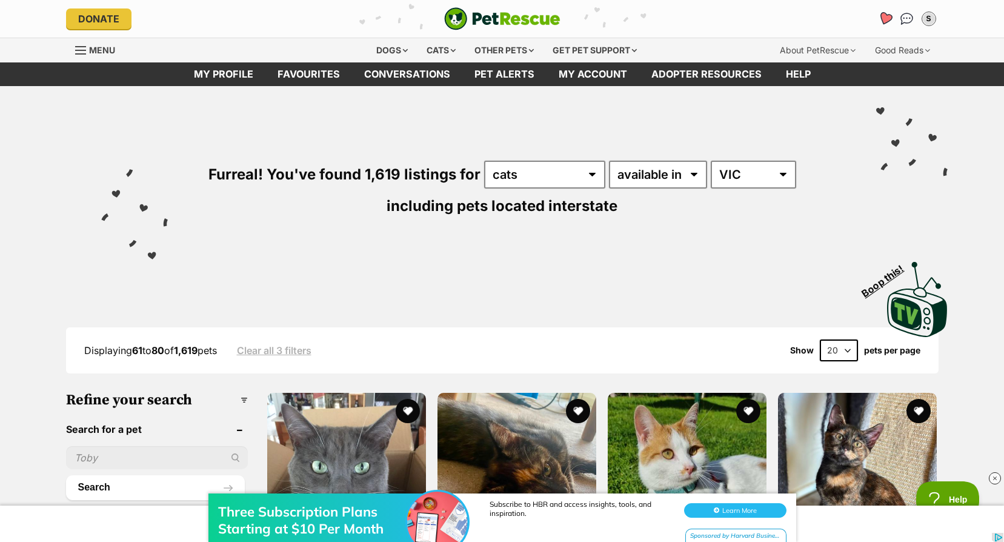
click at [878, 15] on link "Favourites" at bounding box center [885, 19] width 25 height 25
